Goal: Task Accomplishment & Management: Complete application form

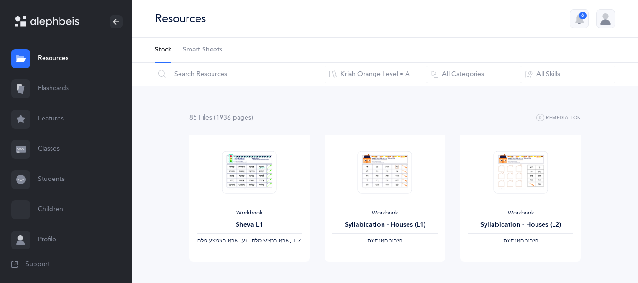
click at [57, 64] on link "Resources" at bounding box center [66, 58] width 132 height 30
click at [50, 149] on link "Classes" at bounding box center [66, 149] width 132 height 30
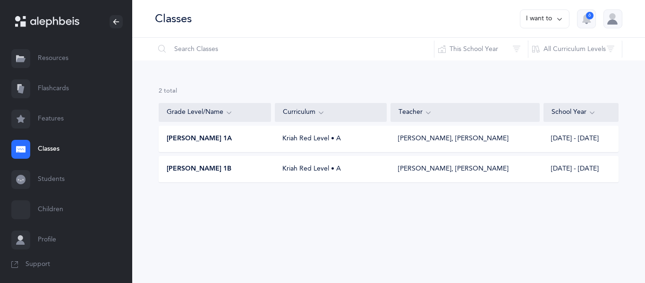
click at [203, 134] on span "[PERSON_NAME] 1A" at bounding box center [199, 138] width 65 height 9
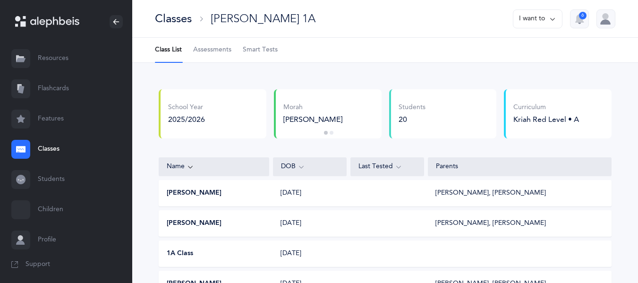
click at [212, 50] on span "Assessments" at bounding box center [212, 49] width 38 height 9
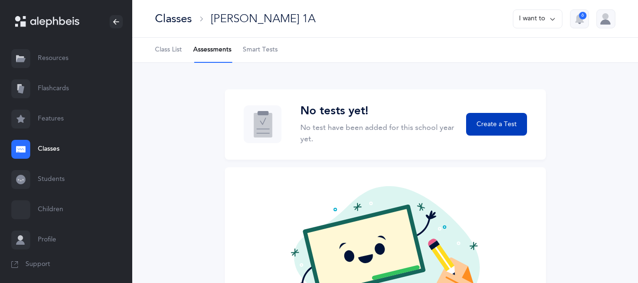
click at [496, 129] on span "Create a Test" at bounding box center [497, 125] width 40 height 10
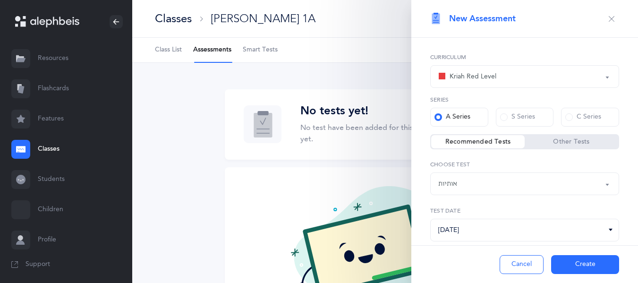
scroll to position [23, 0]
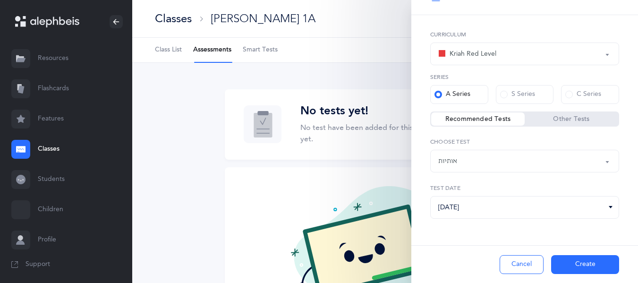
click at [573, 262] on button "Create" at bounding box center [585, 264] width 68 height 19
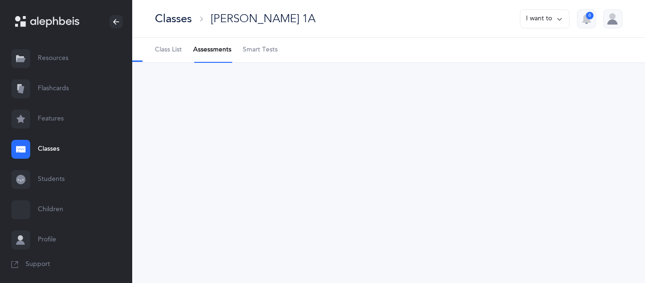
select select "2"
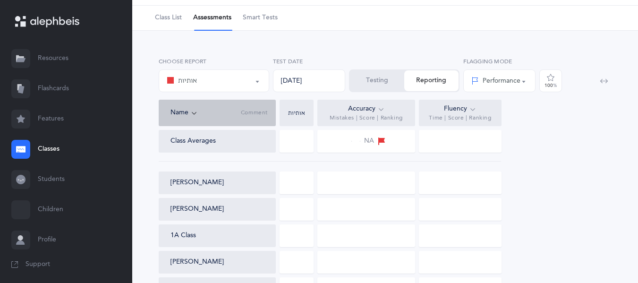
scroll to position [47, 0]
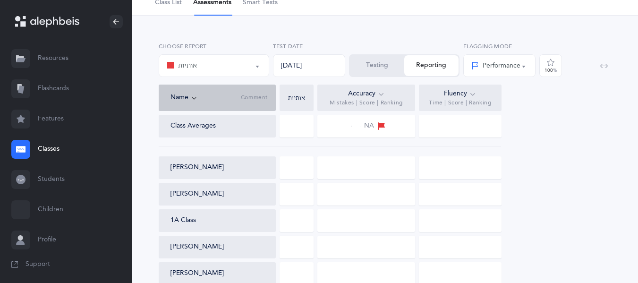
click at [299, 168] on div at bounding box center [297, 167] width 34 height 23
click at [339, 171] on div at bounding box center [367, 167] width 98 height 23
click at [305, 172] on div at bounding box center [297, 167] width 34 height 23
click at [335, 175] on div at bounding box center [367, 167] width 98 height 23
click at [301, 175] on div at bounding box center [297, 167] width 34 height 23
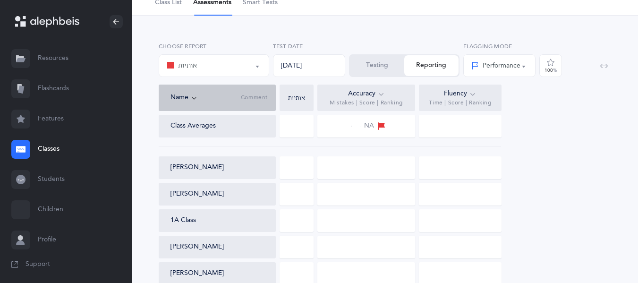
click at [201, 169] on button "[PERSON_NAME]" at bounding box center [197, 167] width 53 height 9
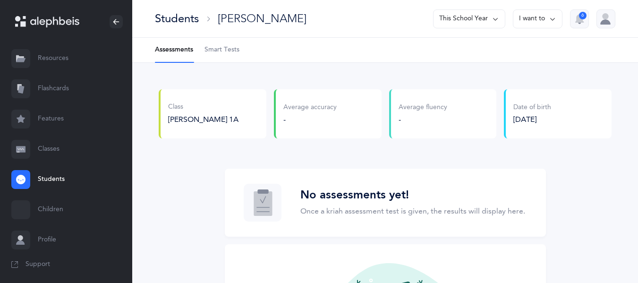
click at [166, 51] on li "Assessments" at bounding box center [174, 50] width 38 height 25
click at [172, 18] on div "Students" at bounding box center [177, 19] width 44 height 16
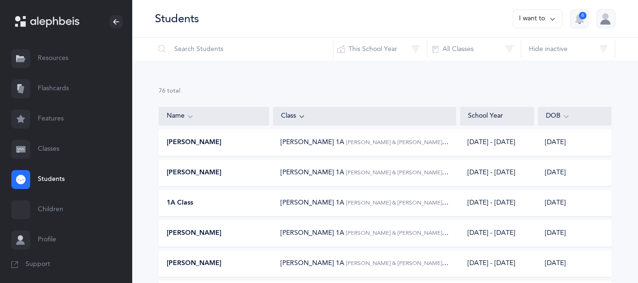
click at [55, 146] on link "Classes" at bounding box center [66, 149] width 132 height 30
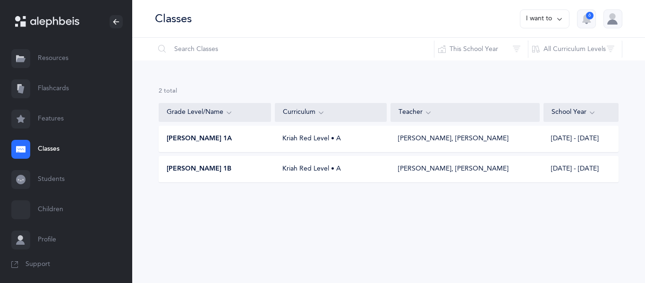
click at [188, 133] on div "[PERSON_NAME] 1A Kriah Red Level • A [PERSON_NAME], [PERSON_NAME] [DATE] - [DAT…" at bounding box center [389, 139] width 460 height 26
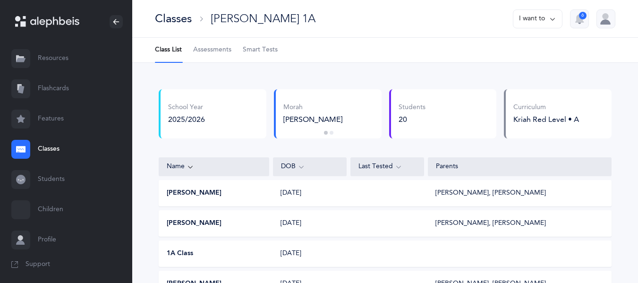
click at [223, 56] on link "Assessments" at bounding box center [212, 50] width 38 height 25
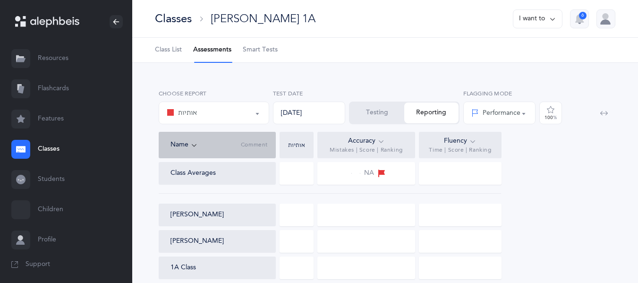
click at [368, 175] on span "NA" at bounding box center [369, 173] width 10 height 9
click at [456, 175] on div at bounding box center [460, 173] width 83 height 23
click at [472, 171] on div at bounding box center [460, 173] width 83 height 23
drag, startPoint x: 447, startPoint y: 169, endPoint x: 470, endPoint y: 170, distance: 22.7
click at [470, 170] on div at bounding box center [460, 173] width 83 height 23
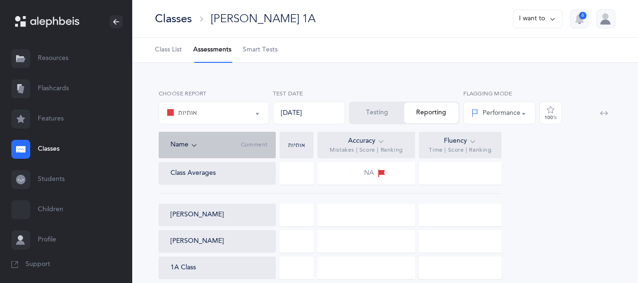
click at [470, 170] on div at bounding box center [460, 173] width 83 height 23
click at [379, 114] on button "Testing" at bounding box center [377, 113] width 54 height 21
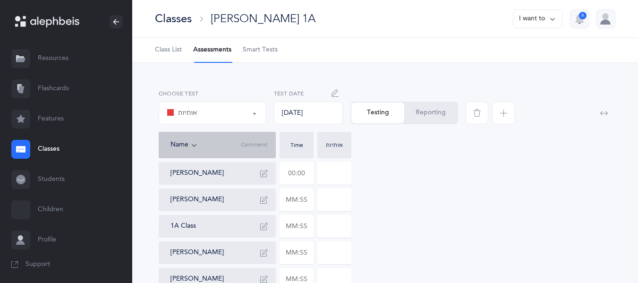
click at [299, 174] on input "text" at bounding box center [296, 174] width 33 height 22
drag, startPoint x: 304, startPoint y: 169, endPoint x: 280, endPoint y: 173, distance: 24.9
click at [280, 173] on div at bounding box center [297, 173] width 34 height 23
type input "01:12"
type input "0"
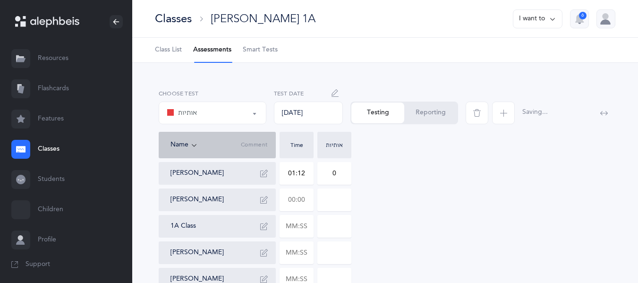
drag, startPoint x: 285, startPoint y: 196, endPoint x: 317, endPoint y: 201, distance: 32.1
type input "01:48"
type input "0"
click at [327, 197] on input "0" at bounding box center [334, 200] width 33 height 22
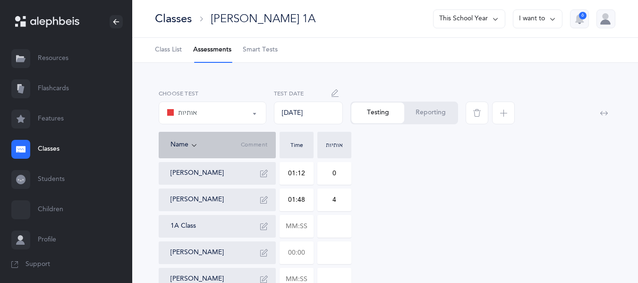
type input "4"
click at [301, 255] on input "text" at bounding box center [296, 253] width 33 height 22
drag, startPoint x: 307, startPoint y: 254, endPoint x: 287, endPoint y: 254, distance: 19.8
click at [287, 254] on input "text" at bounding box center [296, 253] width 33 height 22
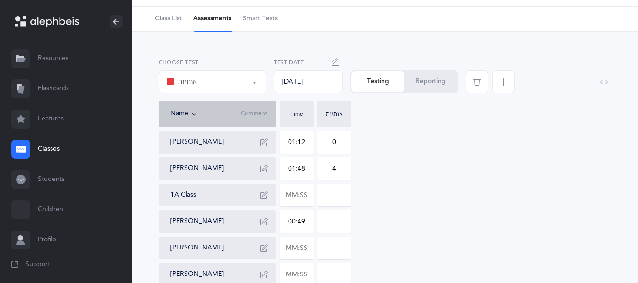
scroll to position [47, 0]
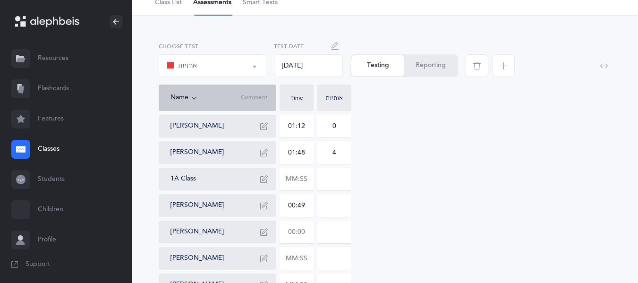
type input "00:49"
type input "0"
click at [303, 232] on input "text" at bounding box center [296, 232] width 33 height 22
drag, startPoint x: 305, startPoint y: 232, endPoint x: 284, endPoint y: 221, distance: 23.9
click at [284, 221] on input "text" at bounding box center [296, 232] width 33 height 22
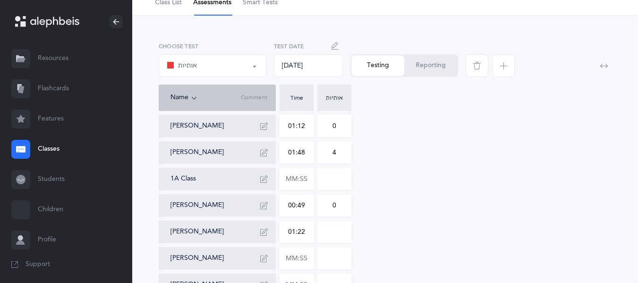
type input "01:22"
click at [328, 232] on input "0" at bounding box center [334, 232] width 33 height 22
type input "2"
drag, startPoint x: 307, startPoint y: 257, endPoint x: 286, endPoint y: 259, distance: 20.4
click at [286, 259] on input "text" at bounding box center [296, 259] width 33 height 22
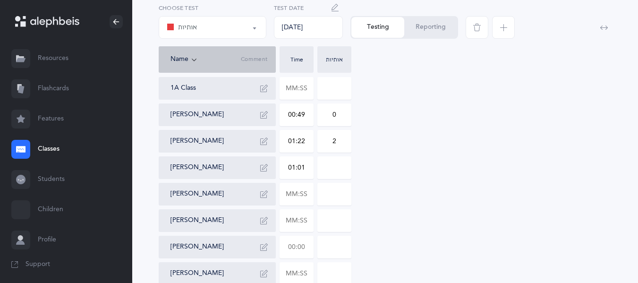
scroll to position [142, 0]
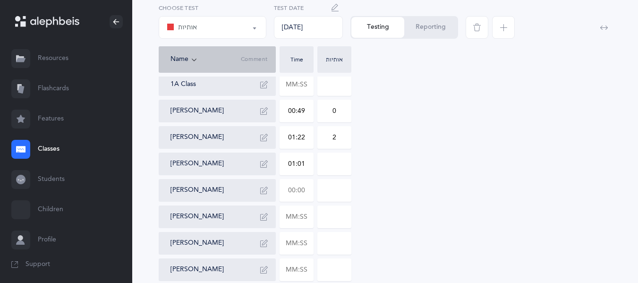
type input "01:01"
type input "0"
drag, startPoint x: 309, startPoint y: 185, endPoint x: 289, endPoint y: 184, distance: 20.3
click at [289, 184] on input "text" at bounding box center [296, 191] width 33 height 22
type input "02:20"
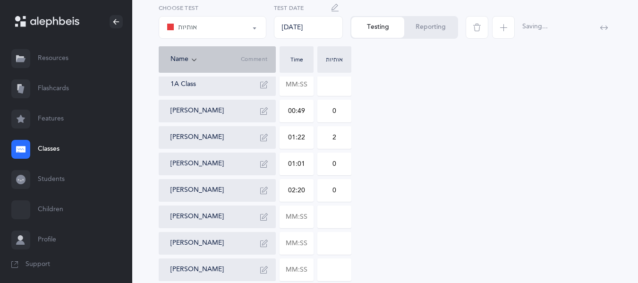
click at [328, 189] on input "0" at bounding box center [334, 191] width 33 height 22
drag, startPoint x: 328, startPoint y: 188, endPoint x: 347, endPoint y: 191, distance: 18.6
click at [347, 191] on input "0" at bounding box center [334, 191] width 33 height 22
type input "3"
drag, startPoint x: 304, startPoint y: 211, endPoint x: 304, endPoint y: 220, distance: 9.0
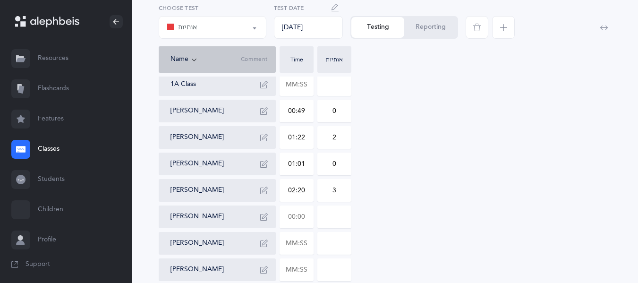
click at [304, 211] on input "text" at bounding box center [296, 217] width 33 height 22
drag, startPoint x: 305, startPoint y: 217, endPoint x: 284, endPoint y: 218, distance: 20.8
click at [284, 218] on input "text" at bounding box center [296, 217] width 33 height 22
type input "02:30"
click at [338, 217] on input "0" at bounding box center [334, 217] width 33 height 22
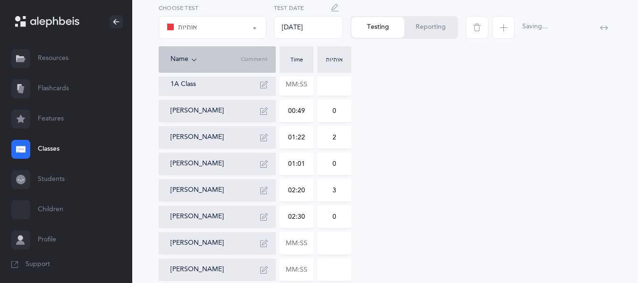
drag, startPoint x: 338, startPoint y: 217, endPoint x: 325, endPoint y: 217, distance: 13.7
click at [325, 217] on input "0" at bounding box center [334, 217] width 33 height 22
type input "3"
drag, startPoint x: 305, startPoint y: 243, endPoint x: 281, endPoint y: 241, distance: 23.7
click at [281, 241] on input "text" at bounding box center [296, 243] width 33 height 22
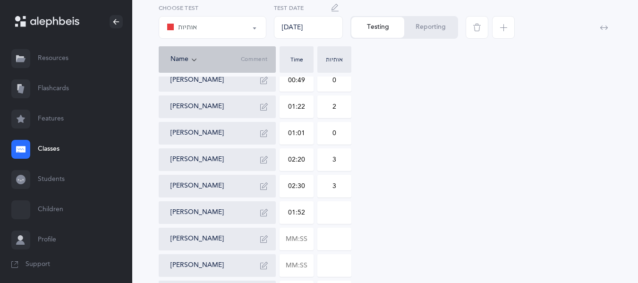
scroll to position [189, 0]
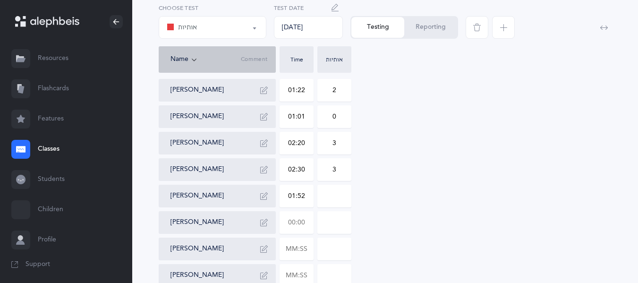
type input "01:52"
type input "0"
click at [298, 227] on input "text" at bounding box center [296, 223] width 33 height 22
drag, startPoint x: 306, startPoint y: 223, endPoint x: 267, endPoint y: 219, distance: 38.5
click at [267, 219] on div "[PERSON_NAME] 01:12 0 [PERSON_NAME] 01:48 4 1A Class [PERSON_NAME] 00:49 0 [PER…" at bounding box center [385, 235] width 453 height 525
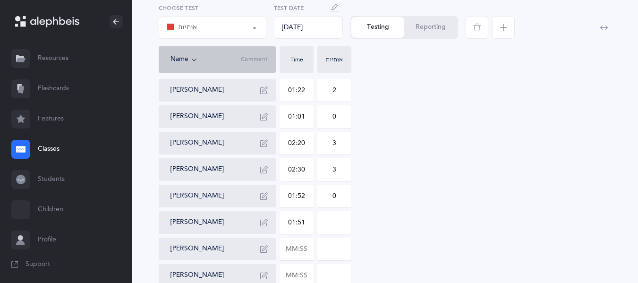
type input "01:51"
click at [335, 217] on input "0" at bounding box center [334, 223] width 33 height 22
drag, startPoint x: 338, startPoint y: 221, endPoint x: 330, endPoint y: 218, distance: 7.9
click at [330, 218] on input "0" at bounding box center [334, 223] width 33 height 22
type input "4"
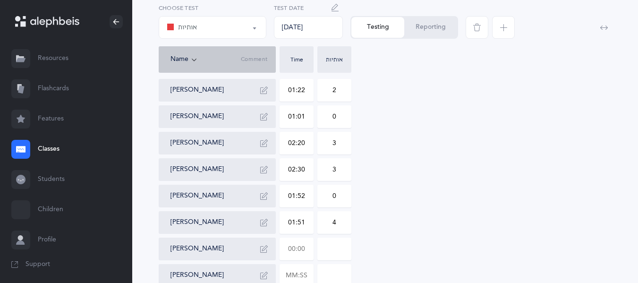
click at [302, 252] on input "text" at bounding box center [296, 249] width 33 height 22
drag, startPoint x: 307, startPoint y: 249, endPoint x: 278, endPoint y: 250, distance: 28.8
click at [278, 250] on div "[PERSON_NAME] 01:12 0 [PERSON_NAME] 01:48 4 1A Class [PERSON_NAME] 00:49 0 [PER…" at bounding box center [385, 235] width 453 height 525
type input "01:41"
type input "0"
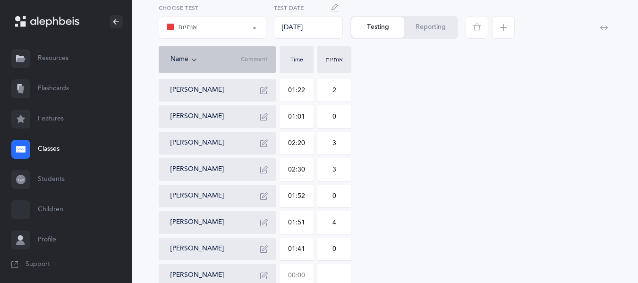
click at [298, 276] on input "text" at bounding box center [296, 276] width 33 height 22
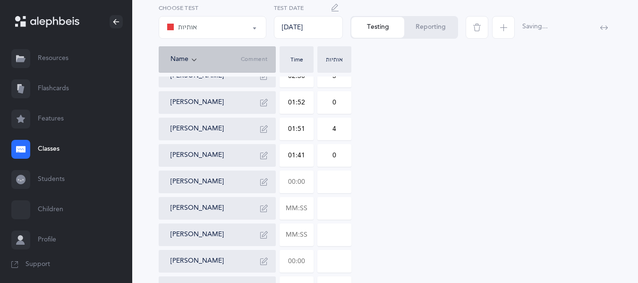
scroll to position [283, 0]
drag, startPoint x: 307, startPoint y: 180, endPoint x: 283, endPoint y: 178, distance: 24.2
click at [283, 178] on input "text" at bounding box center [296, 181] width 33 height 22
type input "01:02"
type input "0"
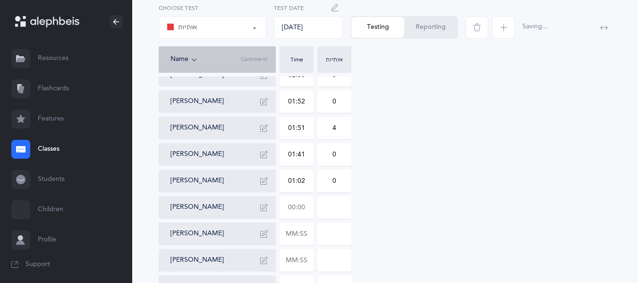
drag, startPoint x: 302, startPoint y: 204, endPoint x: 276, endPoint y: 201, distance: 26.7
click at [276, 201] on div "[PERSON_NAME] 01:12 0 [PERSON_NAME] 01:48 4 1A Class [PERSON_NAME] 00:49 0 [PER…" at bounding box center [385, 141] width 453 height 525
type input "01:07"
click at [339, 206] on input "0" at bounding box center [334, 208] width 33 height 22
drag, startPoint x: 339, startPoint y: 206, endPoint x: 326, endPoint y: 205, distance: 12.4
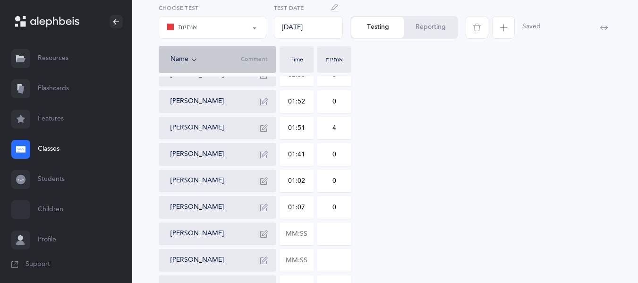
click at [326, 205] on input "0" at bounding box center [334, 208] width 33 height 22
type input "6"
drag, startPoint x: 306, startPoint y: 232, endPoint x: 275, endPoint y: 227, distance: 31.1
click at [275, 227] on div "[PERSON_NAME] 01:12 0 [PERSON_NAME] 01:48 4 1A Class [PERSON_NAME] 00:49 0 [PER…" at bounding box center [385, 141] width 453 height 525
type input "03:05"
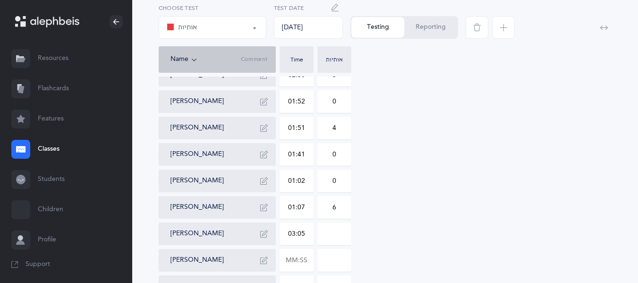
type input "0"
click at [331, 231] on input "0" at bounding box center [334, 234] width 33 height 22
drag, startPoint x: 335, startPoint y: 233, endPoint x: 346, endPoint y: 233, distance: 10.4
click at [346, 233] on input "0" at bounding box center [334, 234] width 33 height 22
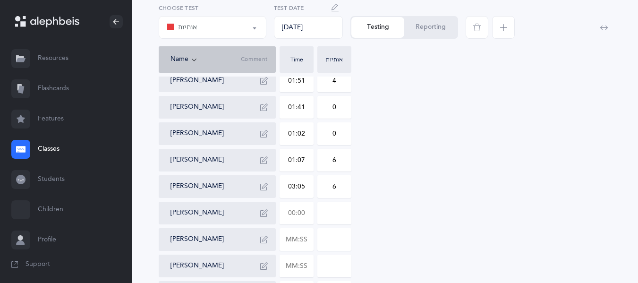
type input "6"
drag, startPoint x: 304, startPoint y: 209, endPoint x: 273, endPoint y: 215, distance: 32.2
click at [273, 215] on div "[PERSON_NAME] 01:12 0 [PERSON_NAME] 01:48 4 1A Class [PERSON_NAME] 00:49 0 [PER…" at bounding box center [385, 93] width 453 height 525
type input "01:07"
type input "0"
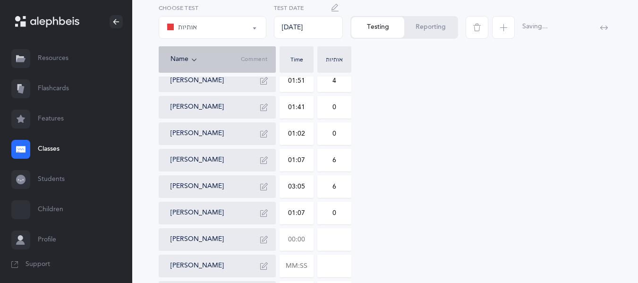
click at [292, 239] on input "text" at bounding box center [296, 240] width 33 height 22
drag, startPoint x: 311, startPoint y: 238, endPoint x: 289, endPoint y: 238, distance: 22.2
click at [289, 238] on input "text" at bounding box center [296, 240] width 33 height 22
type input "01:28"
click at [326, 239] on input "0" at bounding box center [334, 240] width 33 height 22
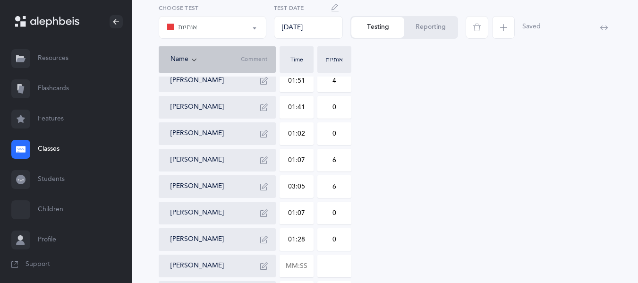
drag, startPoint x: 326, startPoint y: 239, endPoint x: 339, endPoint y: 240, distance: 13.3
click at [339, 240] on input "0" at bounding box center [334, 240] width 33 height 22
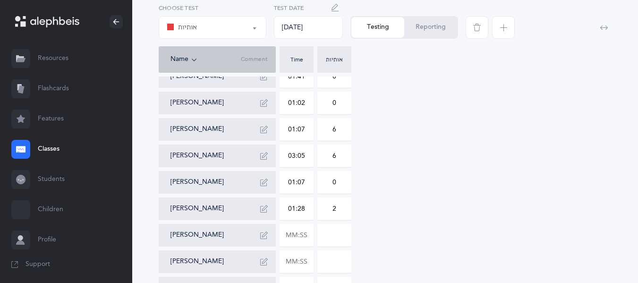
scroll to position [378, 0]
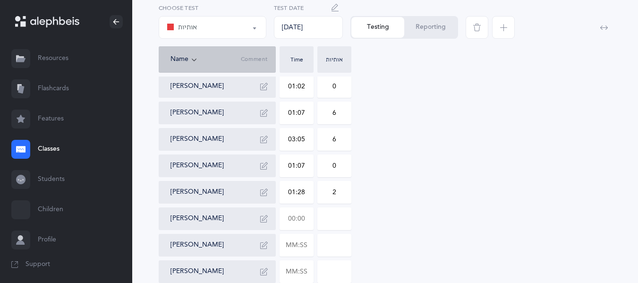
type input "2"
drag, startPoint x: 306, startPoint y: 219, endPoint x: 281, endPoint y: 212, distance: 25.9
click at [281, 212] on input "text" at bounding box center [296, 219] width 33 height 22
type input "01:15"
click at [329, 218] on input "0" at bounding box center [334, 219] width 33 height 22
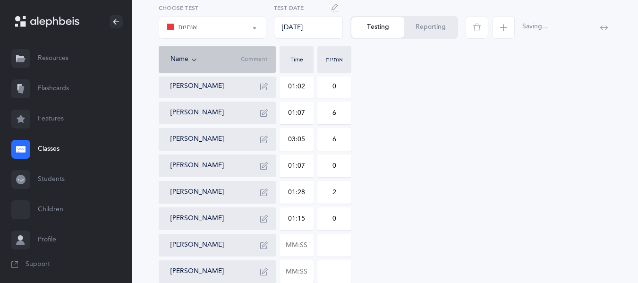
drag, startPoint x: 329, startPoint y: 218, endPoint x: 353, endPoint y: 218, distance: 23.6
click at [353, 218] on div "[PERSON_NAME] 01:12 0 [PERSON_NAME] 01:48 4 1A Class [PERSON_NAME] 00:49 0 [PER…" at bounding box center [385, 46] width 453 height 525
type input "2"
drag, startPoint x: 305, startPoint y: 243, endPoint x: 286, endPoint y: 243, distance: 18.4
click at [286, 243] on input "text" at bounding box center [296, 245] width 33 height 22
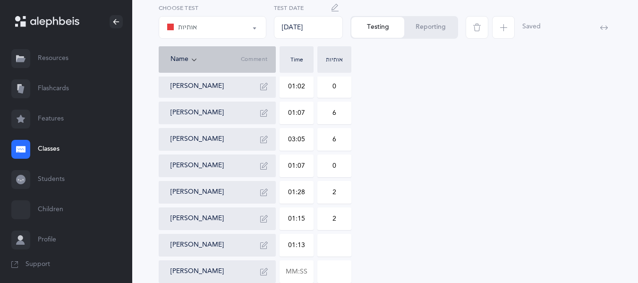
type input "01:13"
click at [331, 245] on input "0" at bounding box center [334, 245] width 33 height 22
drag, startPoint x: 330, startPoint y: 245, endPoint x: 343, endPoint y: 248, distance: 12.6
click at [343, 248] on input "0" at bounding box center [334, 245] width 33 height 22
type input "2"
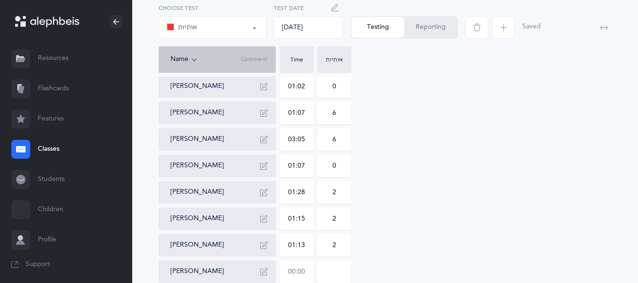
click at [292, 274] on input "text" at bounding box center [296, 272] width 33 height 22
drag, startPoint x: 285, startPoint y: 272, endPoint x: 309, endPoint y: 270, distance: 24.2
click at [309, 270] on input "text" at bounding box center [296, 272] width 33 height 22
type input "01:02"
click at [337, 270] on input "0" at bounding box center [334, 272] width 33 height 22
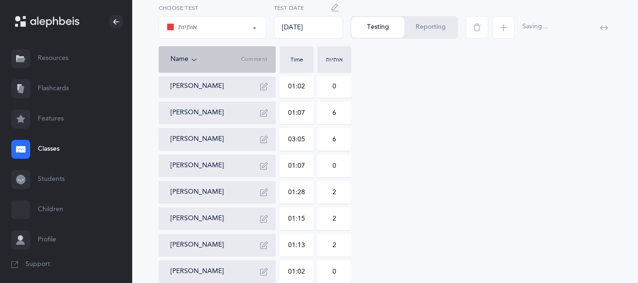
drag, startPoint x: 337, startPoint y: 270, endPoint x: 323, endPoint y: 271, distance: 14.7
click at [323, 271] on input "0" at bounding box center [334, 272] width 33 height 22
type input "1"
click at [393, 248] on div "[PERSON_NAME] 01:12 0 [PERSON_NAME] 01:48 4 1A Class [PERSON_NAME] 00:49 0 [PER…" at bounding box center [385, 46] width 453 height 525
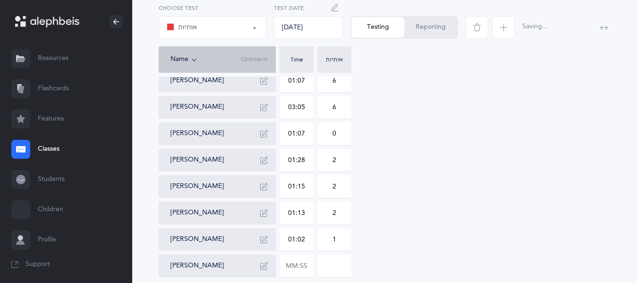
scroll to position [450, 0]
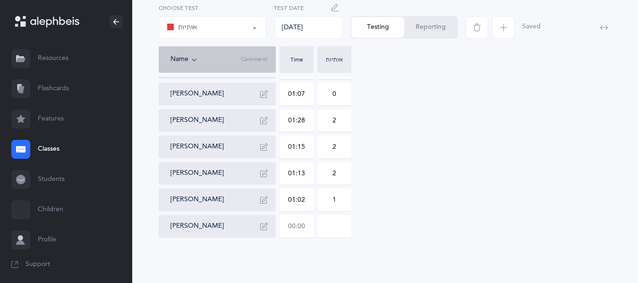
click at [305, 227] on input "text" at bounding box center [296, 226] width 33 height 22
drag, startPoint x: 305, startPoint y: 227, endPoint x: 280, endPoint y: 227, distance: 24.6
click at [280, 227] on input "text" at bounding box center [296, 226] width 33 height 22
type input "01:20"
click at [326, 230] on input "0" at bounding box center [334, 226] width 33 height 22
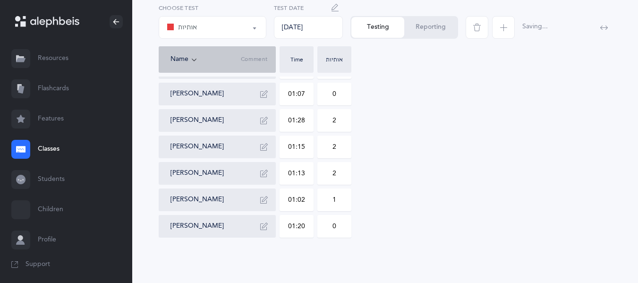
drag, startPoint x: 326, startPoint y: 230, endPoint x: 333, endPoint y: 230, distance: 6.6
click at [333, 230] on input "0" at bounding box center [334, 226] width 33 height 22
type input "1"
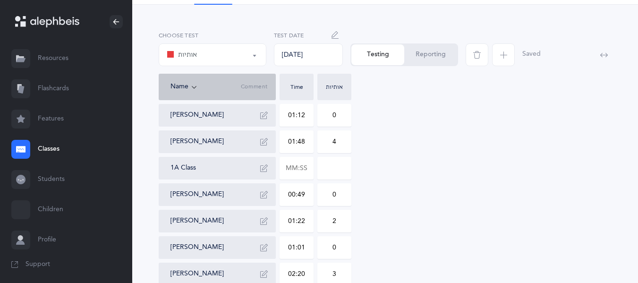
scroll to position [0, 0]
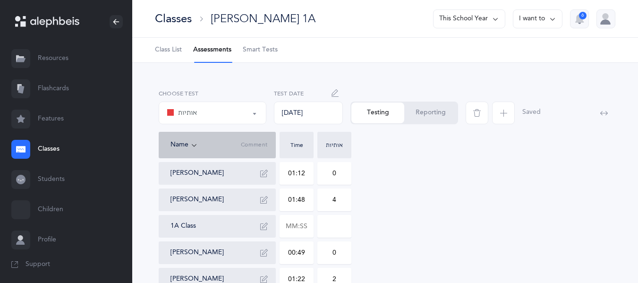
click at [426, 115] on button "Reporting" at bounding box center [430, 113] width 53 height 21
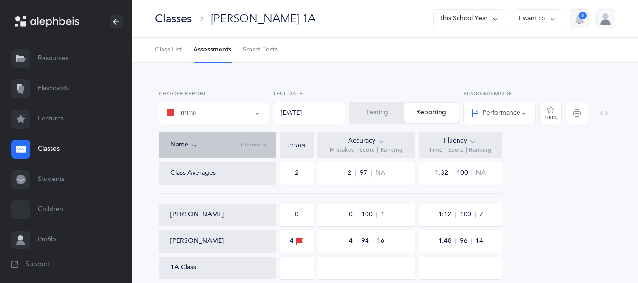
click at [449, 137] on div "Fluency" at bounding box center [460, 141] width 33 height 10
click at [368, 142] on div "Accuracy" at bounding box center [366, 141] width 37 height 10
click at [366, 140] on div "Accuracy" at bounding box center [366, 141] width 37 height 10
click at [383, 137] on icon at bounding box center [382, 141] width 8 height 10
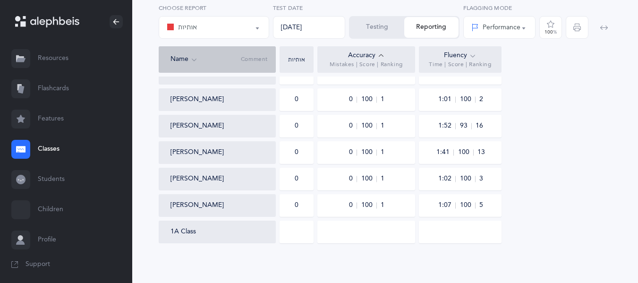
scroll to position [491, 0]
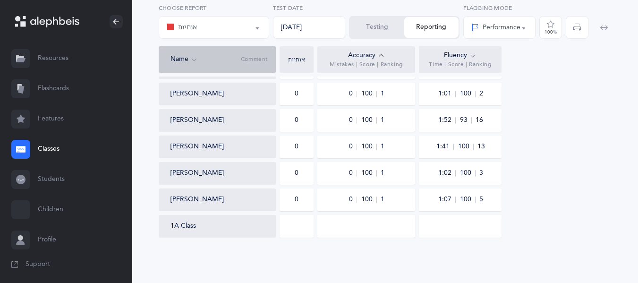
click at [369, 51] on div "Accuracy" at bounding box center [366, 56] width 37 height 10
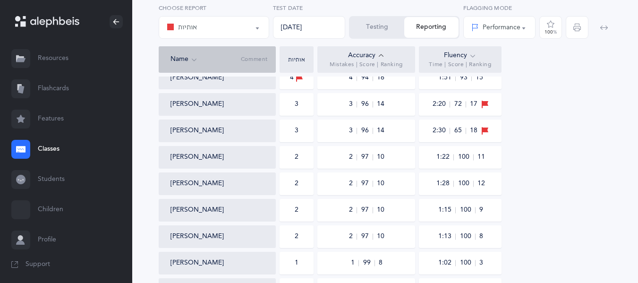
scroll to position [113, 0]
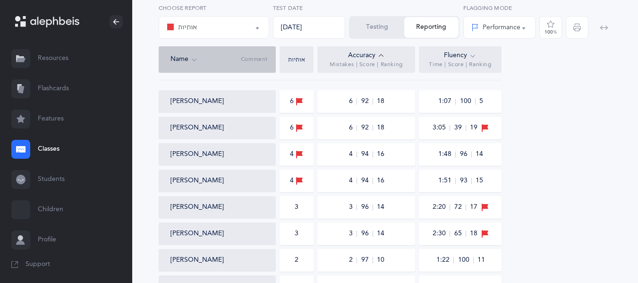
click at [335, 60] on div "Accuracy Mistakes | Score | Ranking" at bounding box center [367, 59] width 98 height 26
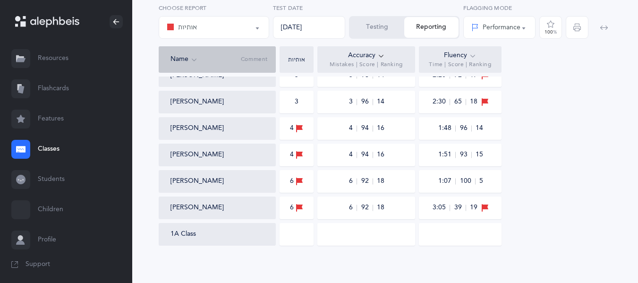
scroll to position [491, 0]
